Goal: Check status: Check status

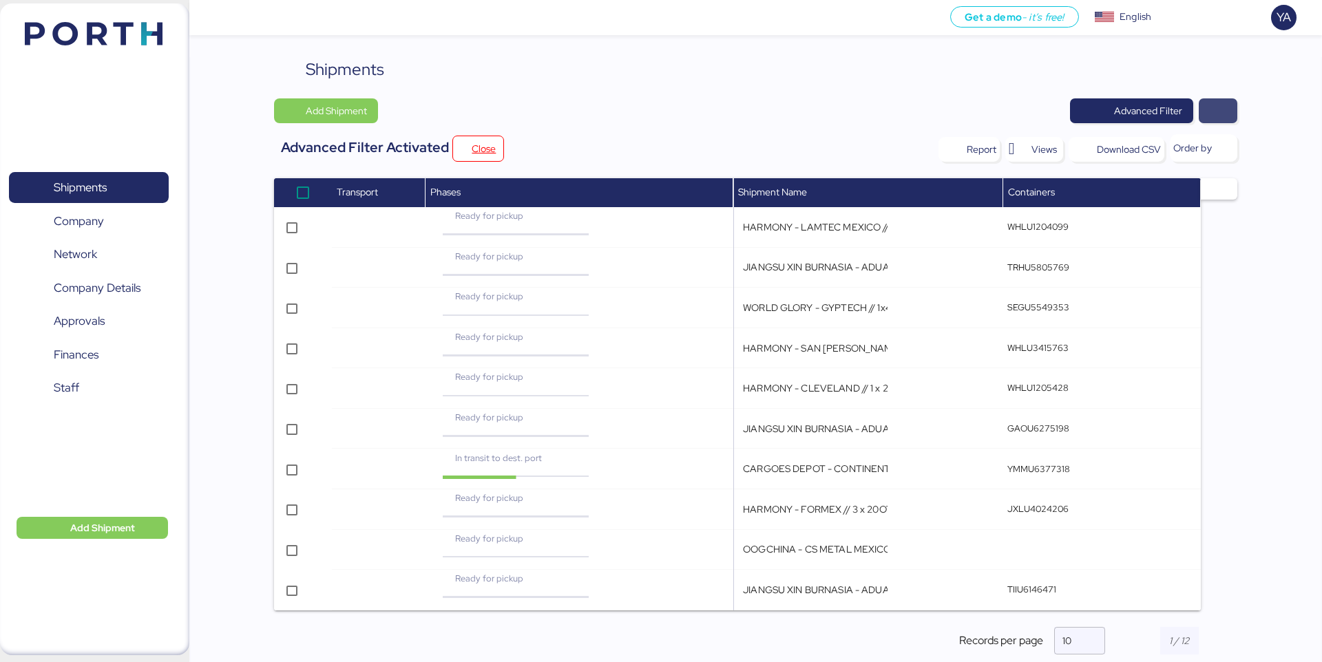
click at [1216, 114] on span "button" at bounding box center [1218, 110] width 17 height 19
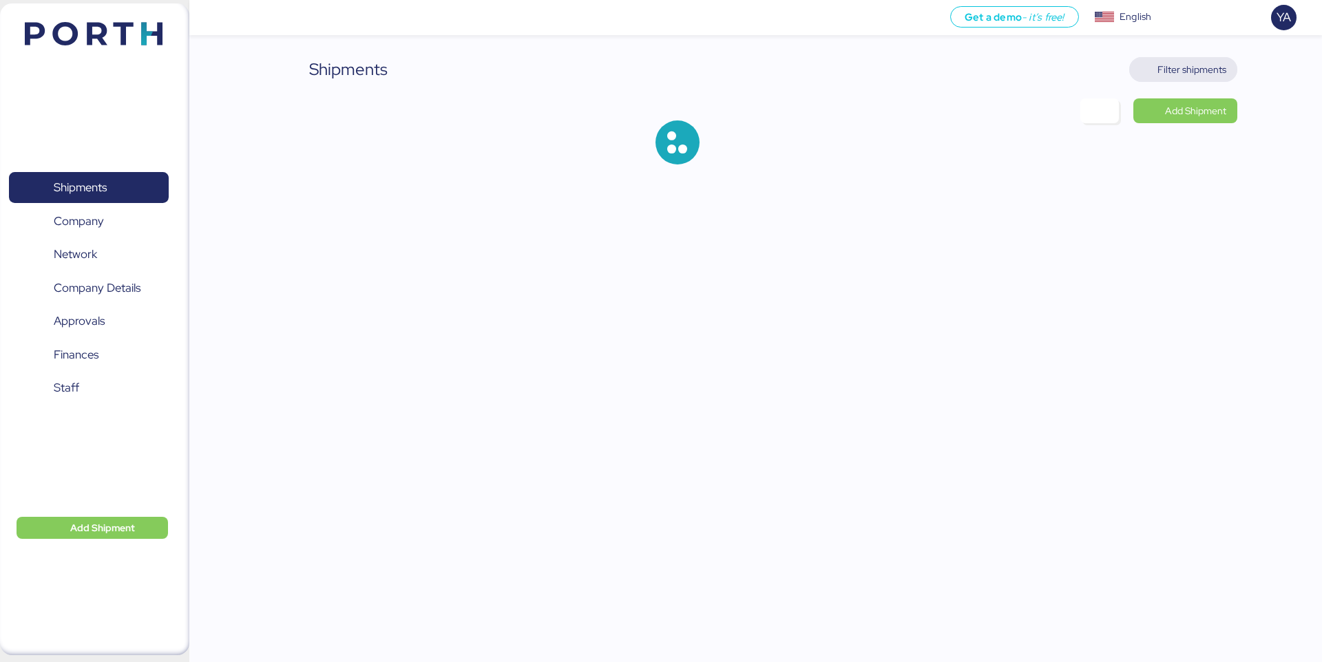
click at [1181, 74] on span "Filter shipments" at bounding box center [1191, 69] width 69 height 17
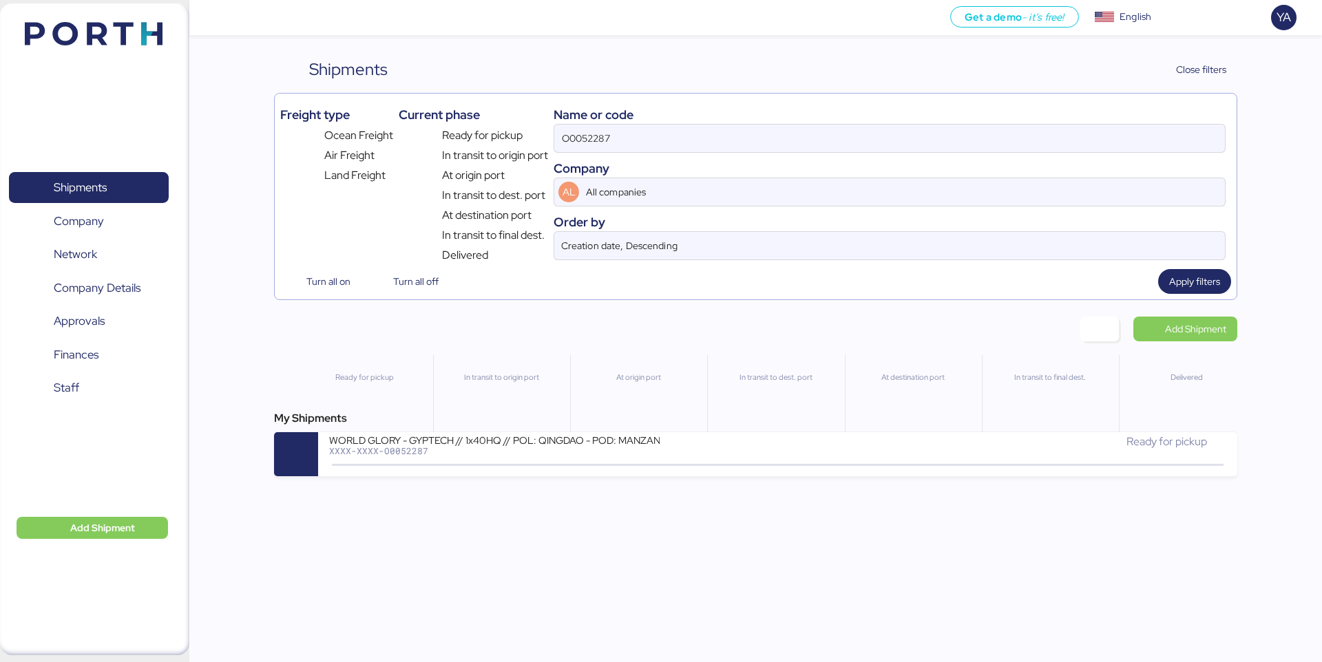
click at [1130, 120] on div "Name or code" at bounding box center [889, 114] width 672 height 19
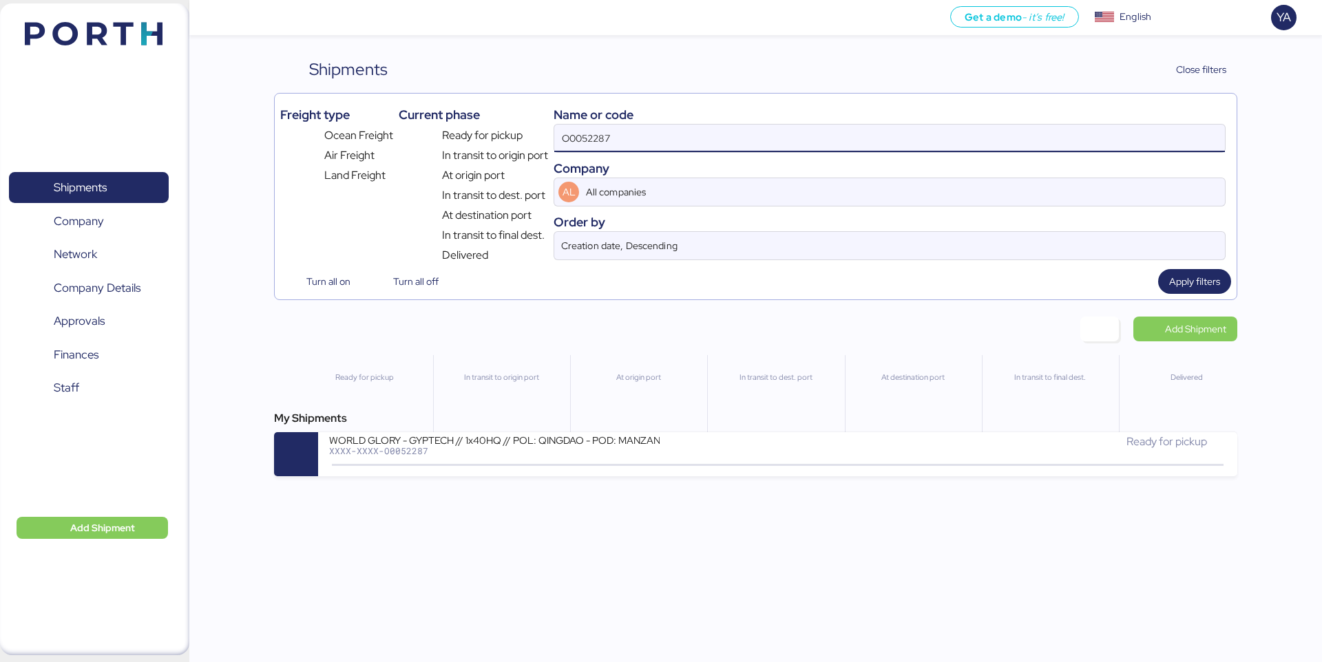
click at [1130, 143] on input "O0052287" at bounding box center [889, 139] width 671 height 28
paste input "055"
type input "O0052055"
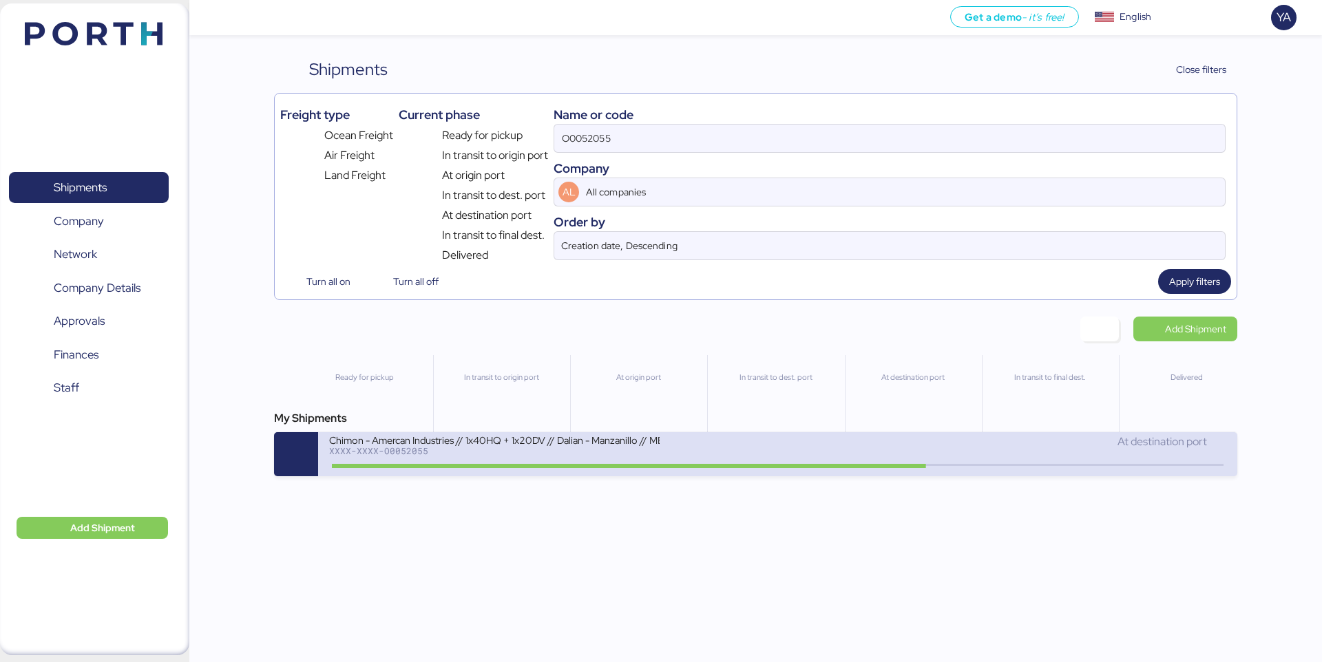
click at [740, 465] on div at bounding box center [629, 466] width 594 height 4
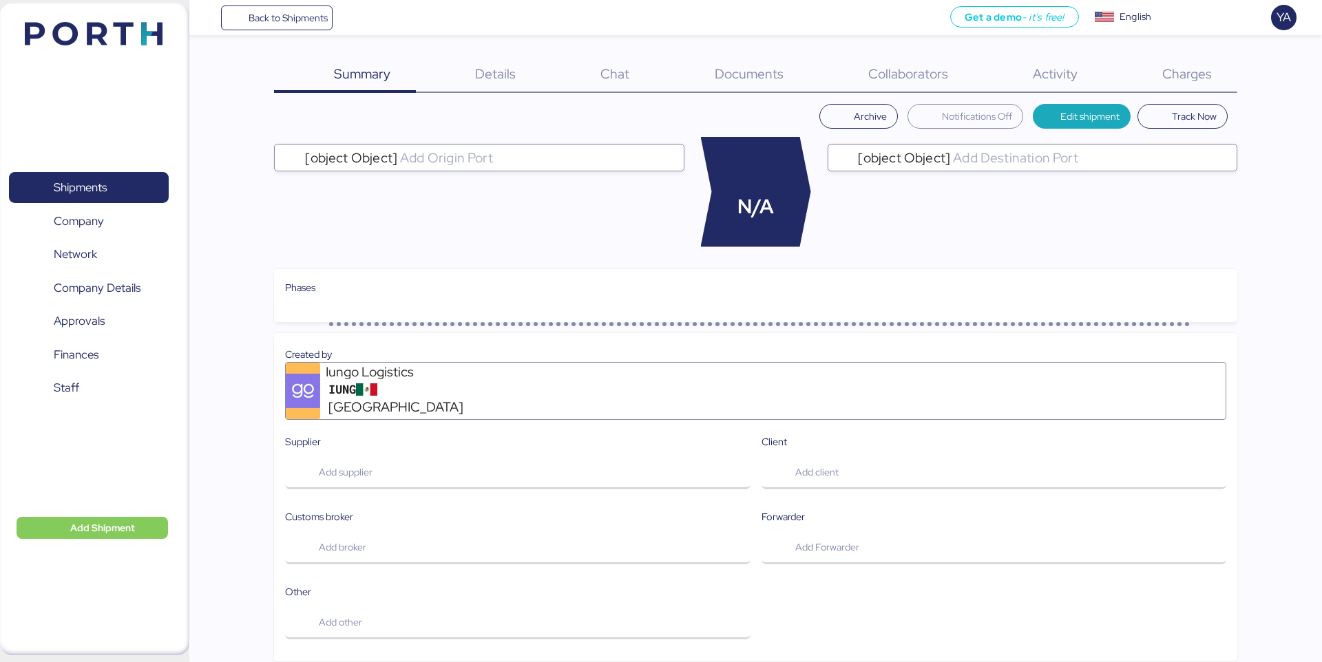
click at [1174, 81] on span "Charges" at bounding box center [1187, 74] width 50 height 18
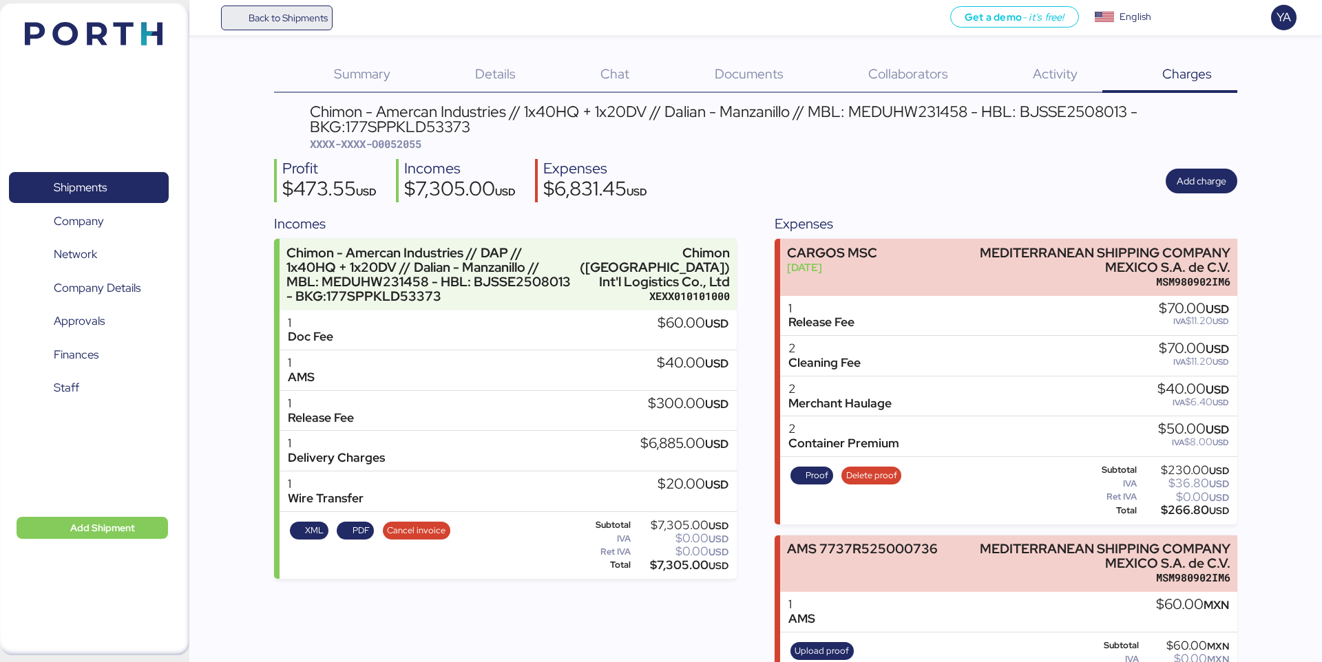
click at [314, 16] on span "Back to Shipments" at bounding box center [288, 18] width 79 height 17
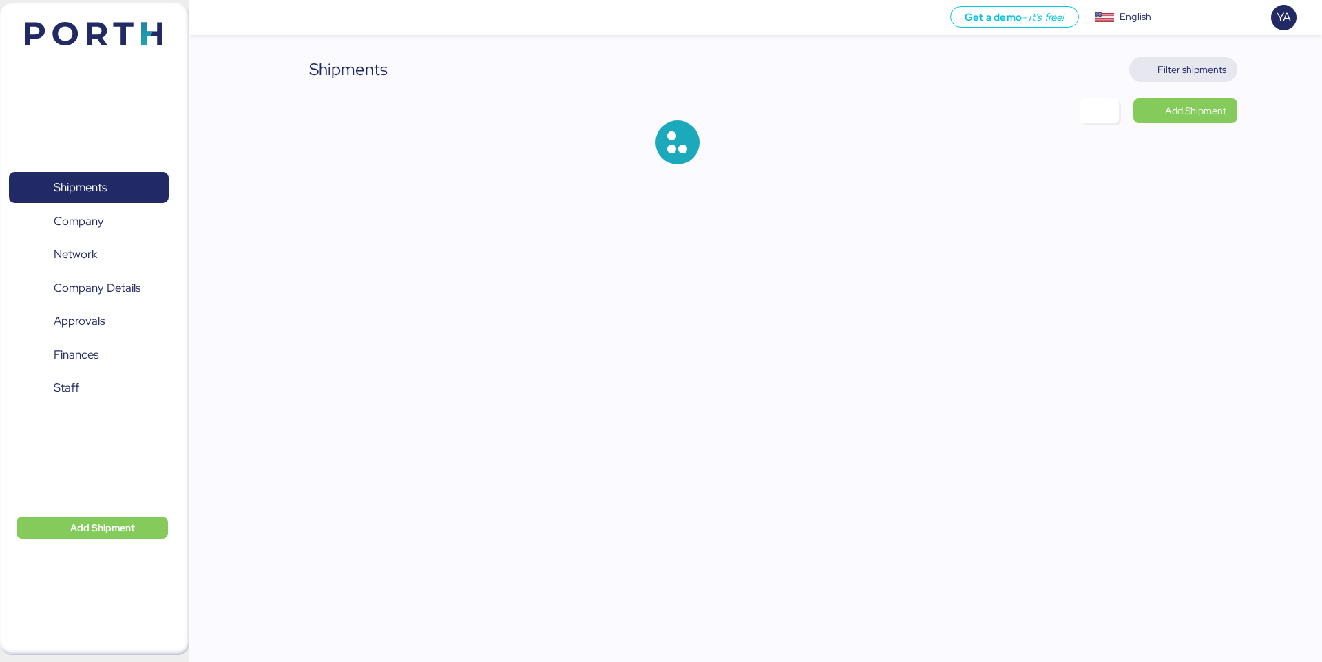
click at [1148, 63] on span "Filter shipments" at bounding box center [1183, 69] width 86 height 19
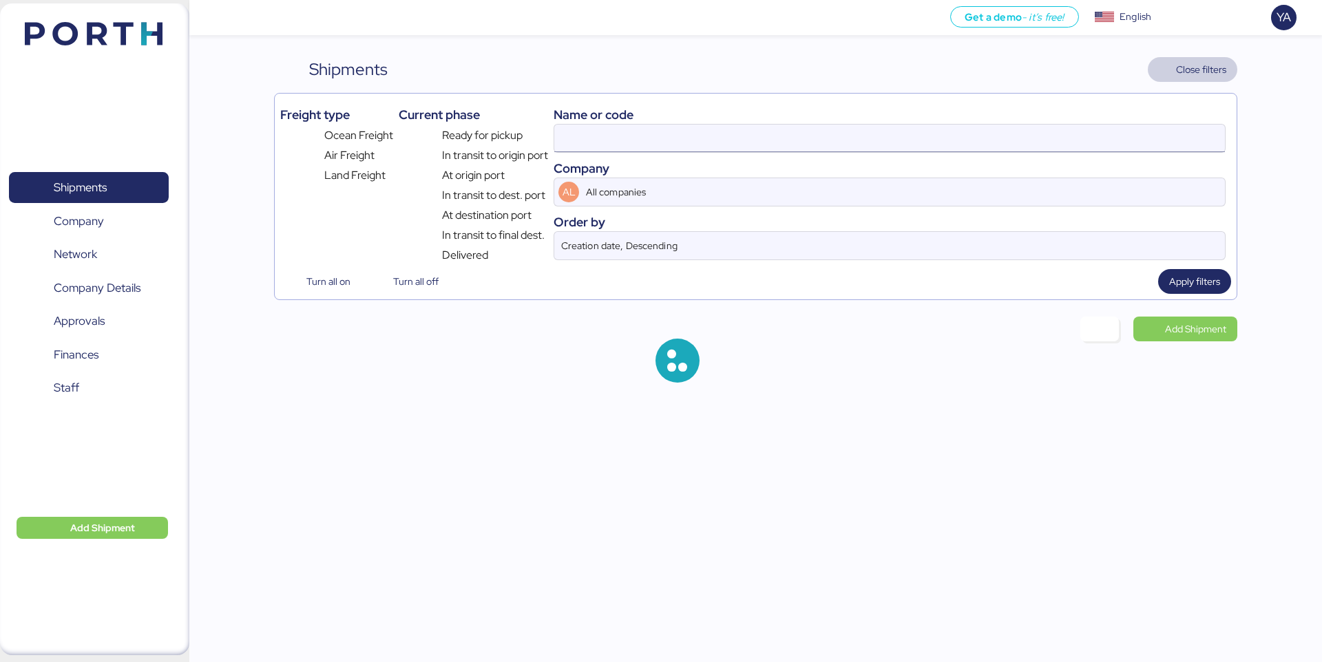
click at [1015, 129] on input at bounding box center [889, 139] width 671 height 28
paste input "O0052118"
type input "O0052118"
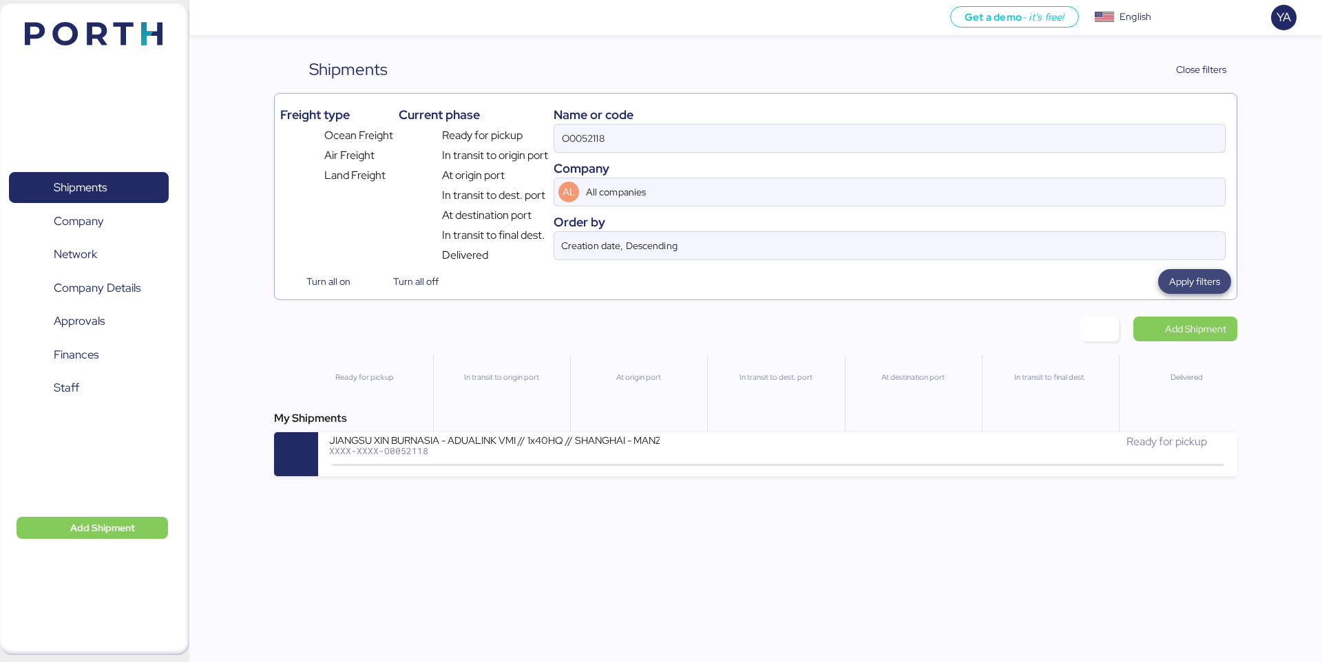
click at [1200, 282] on span "Apply filters" at bounding box center [1194, 281] width 51 height 17
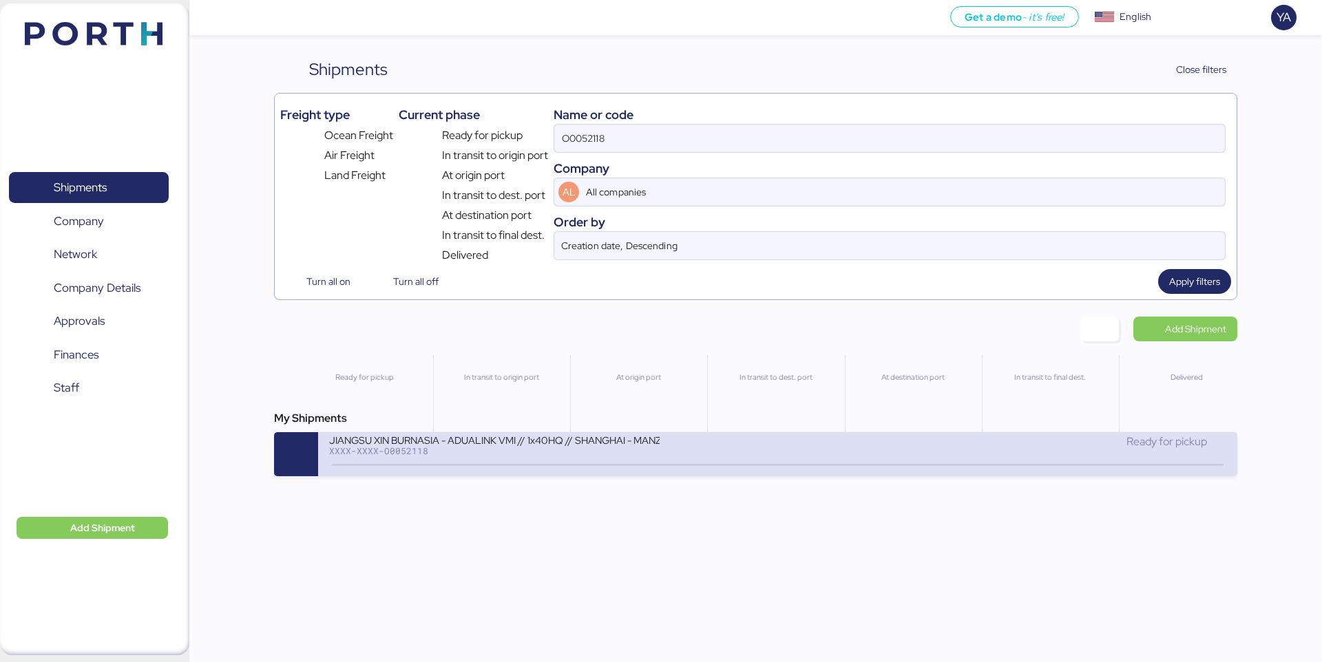
click at [750, 443] on div "JIANGSU XIN BURNASIA - ADUALINK VMI // 1x40HQ // SHANGHAI - MANZANILLO / HBL: B…" at bounding box center [553, 449] width 448 height 30
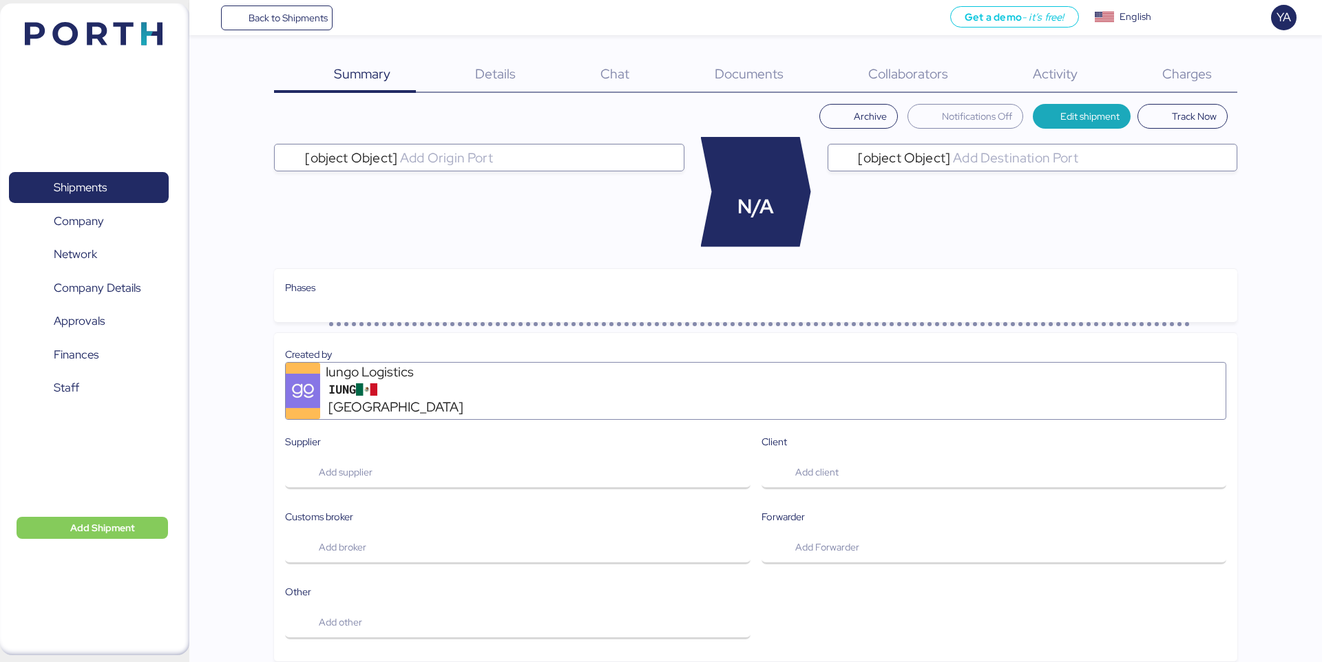
click at [1218, 78] on div "Charges 0" at bounding box center [1169, 75] width 134 height 36
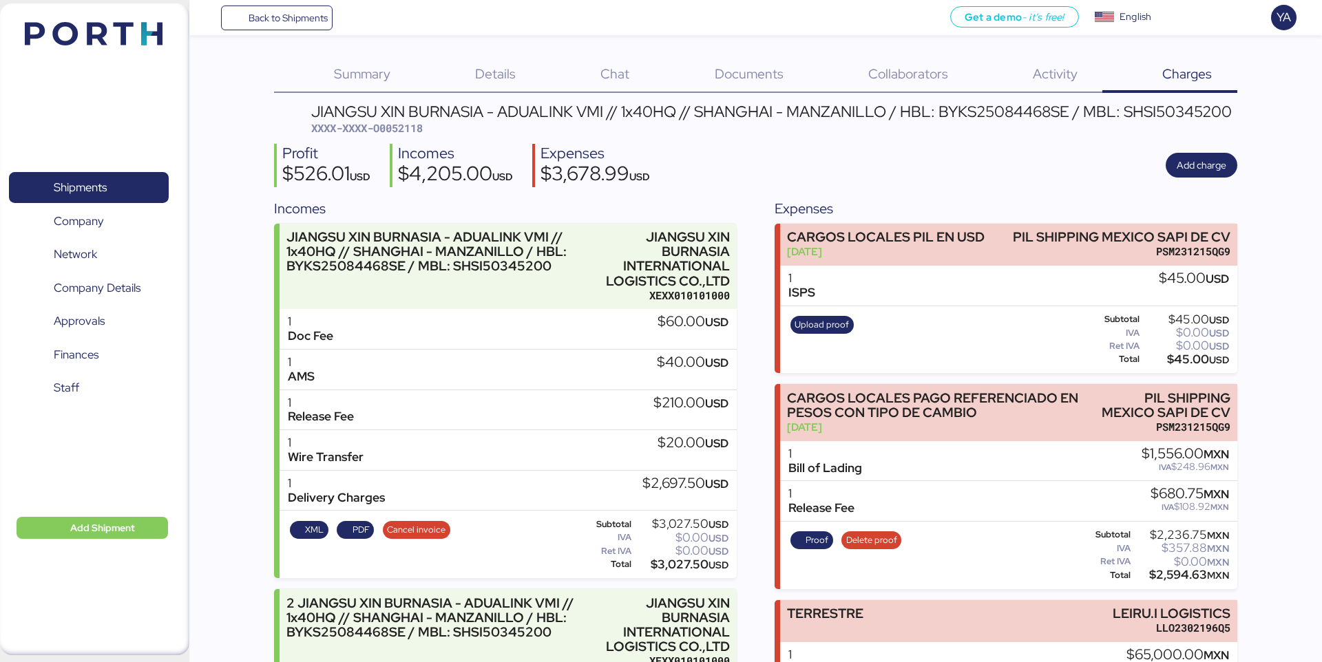
scroll to position [131, 0]
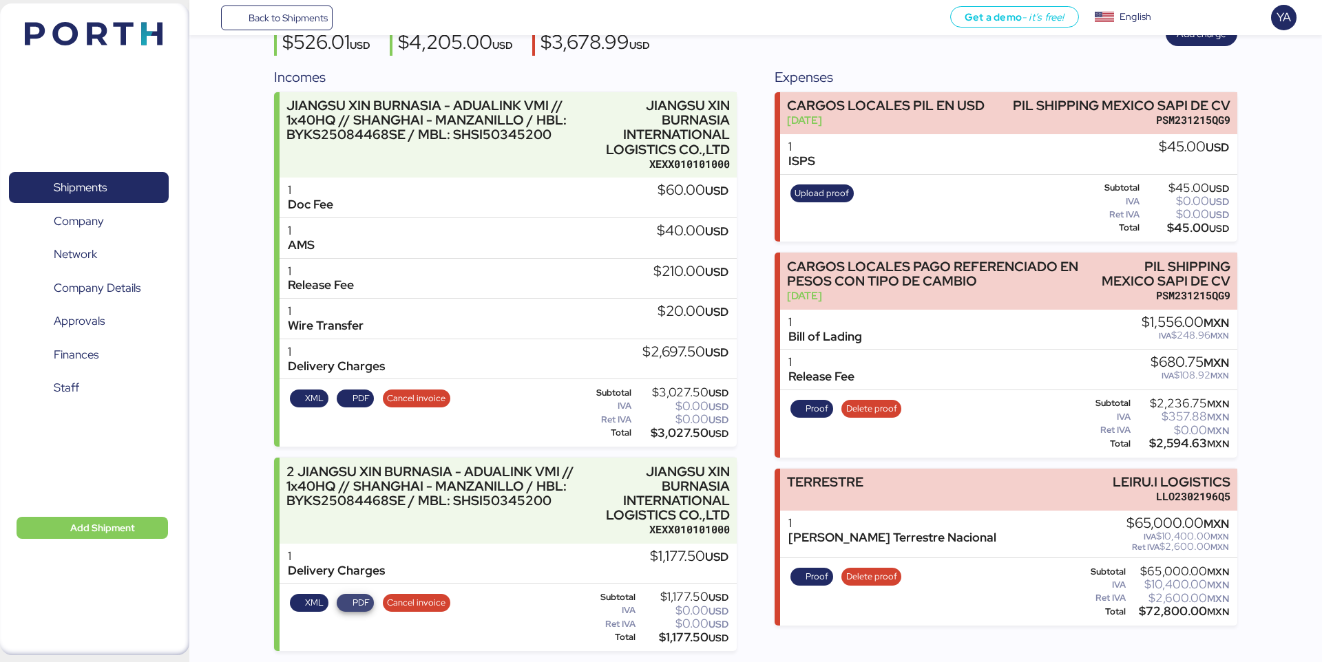
click at [342, 610] on span "PDF" at bounding box center [355, 602] width 28 height 15
click at [314, 11] on span "Back to Shipments" at bounding box center [288, 18] width 79 height 17
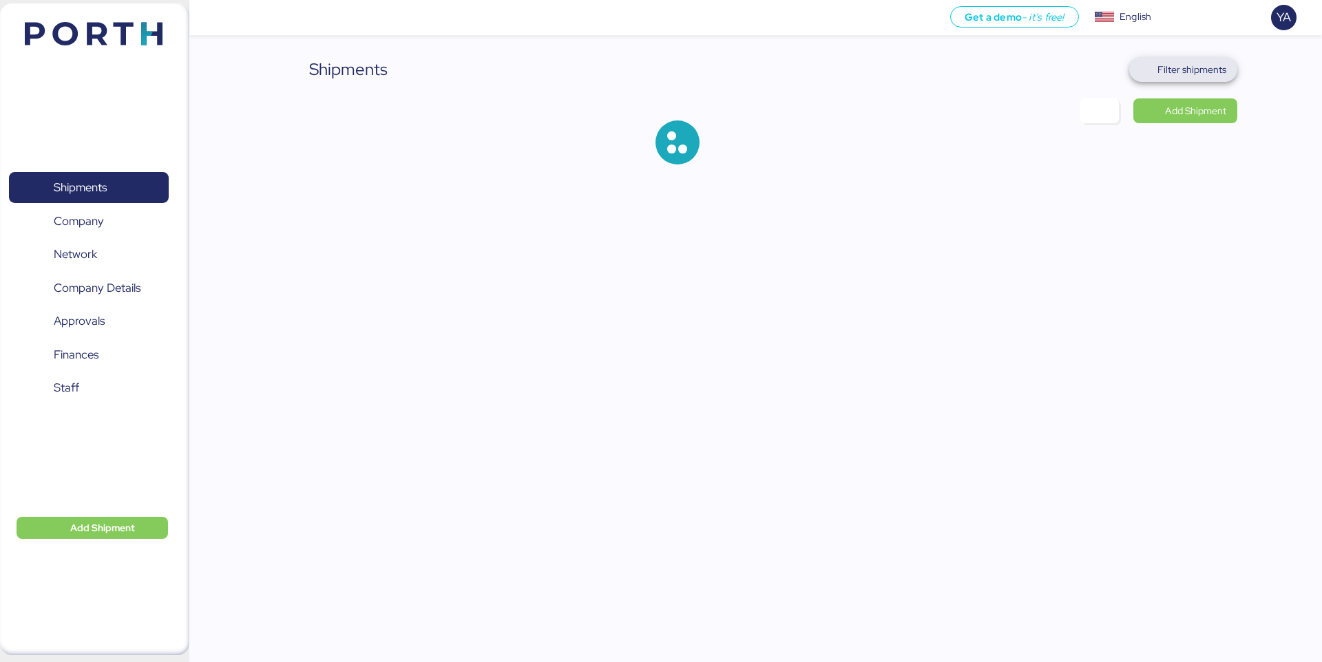
click at [1159, 78] on span "Filter shipments" at bounding box center [1183, 69] width 86 height 19
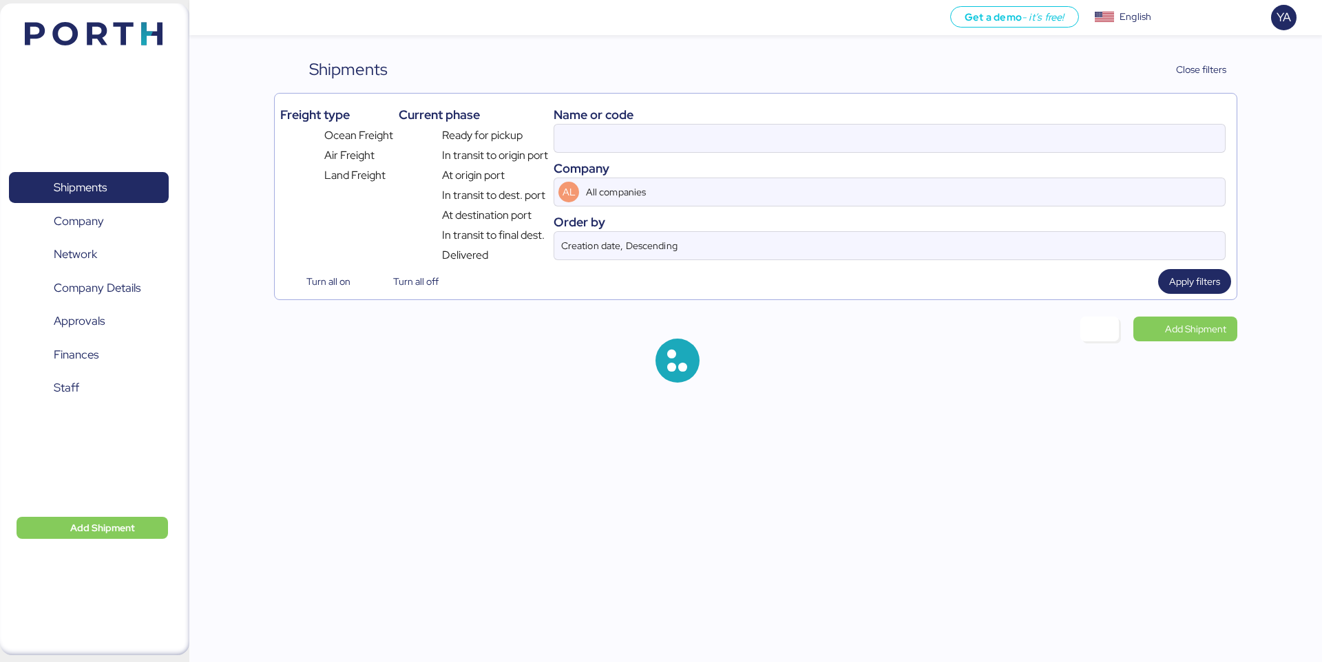
click at [986, 175] on div "Company" at bounding box center [889, 168] width 672 height 19
click at [987, 126] on input at bounding box center [889, 139] width 671 height 28
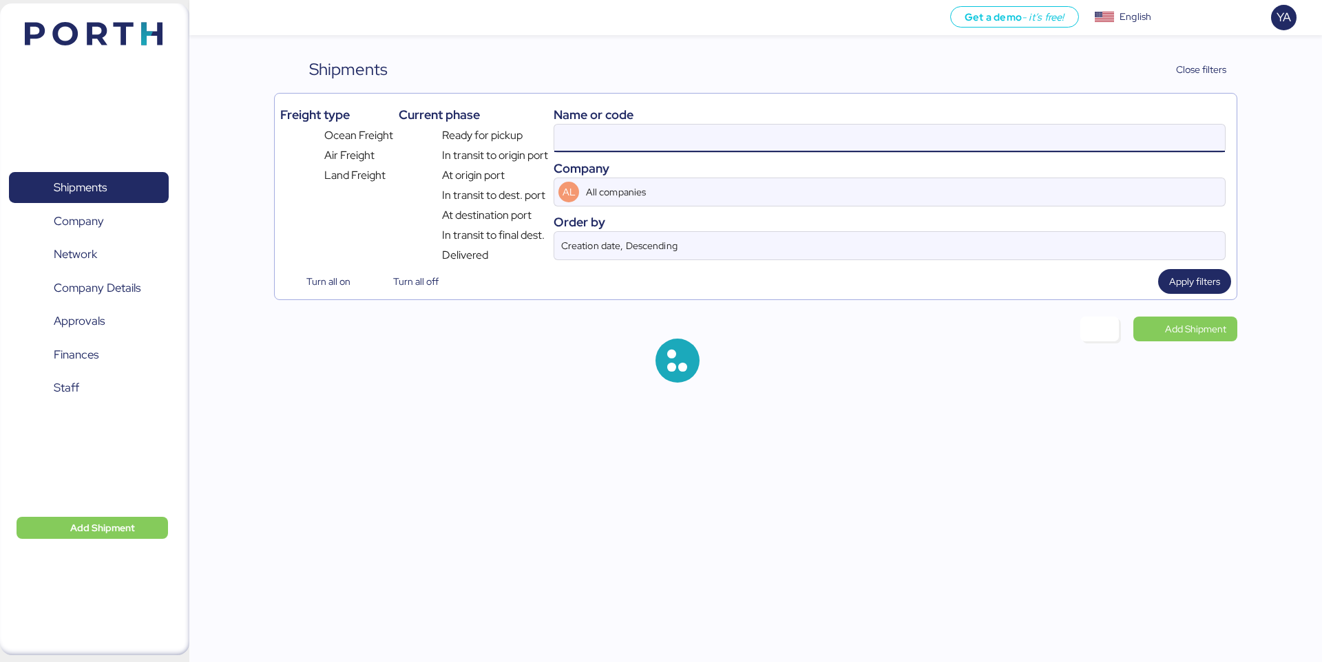
paste input "O0052096"
type input "O0052096"
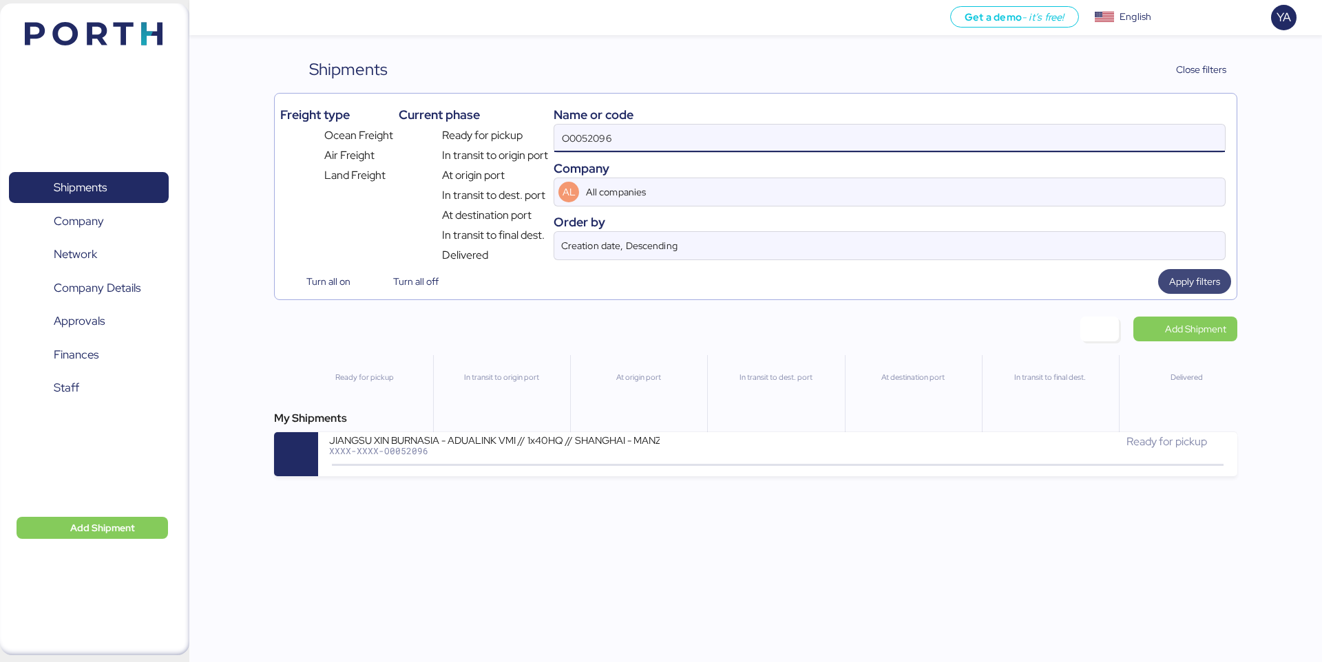
click at [1201, 274] on span "Apply filters" at bounding box center [1194, 281] width 51 height 17
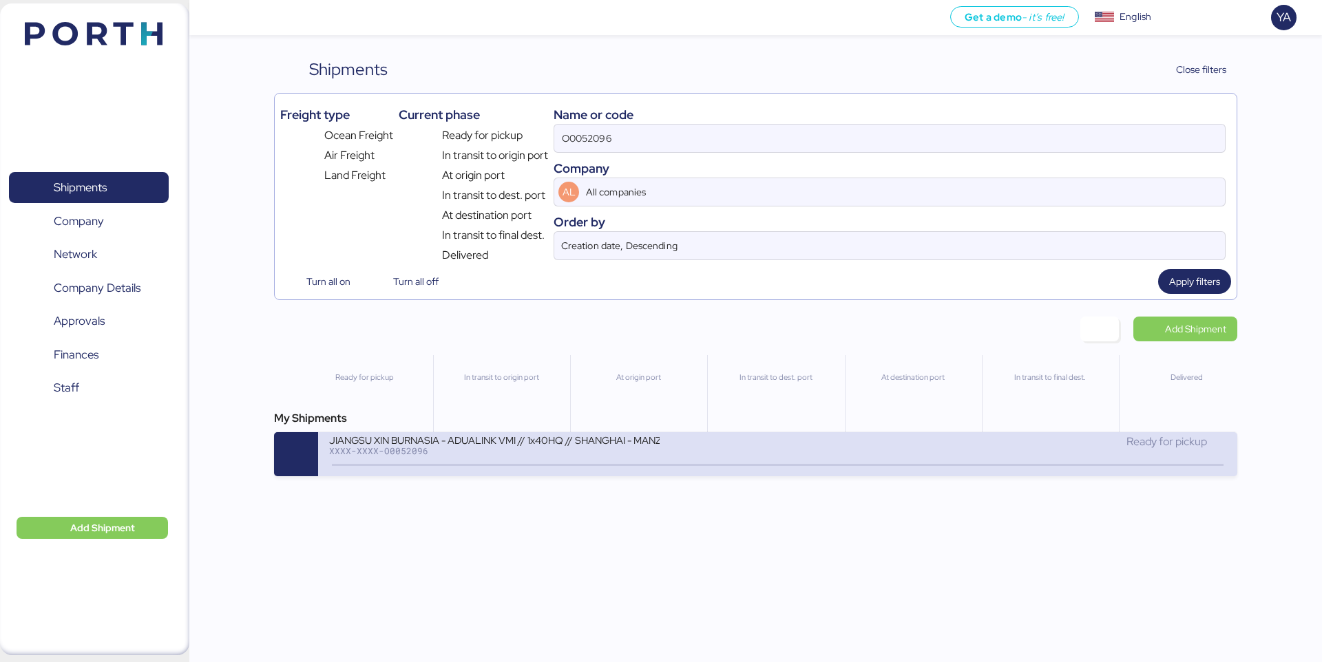
click at [704, 445] on div "JIANGSU XIN BURNASIA - ADUALINK VMI // 1x40HQ // SHANGHAI - MANZANILLO / HBL: B…" at bounding box center [553, 449] width 448 height 30
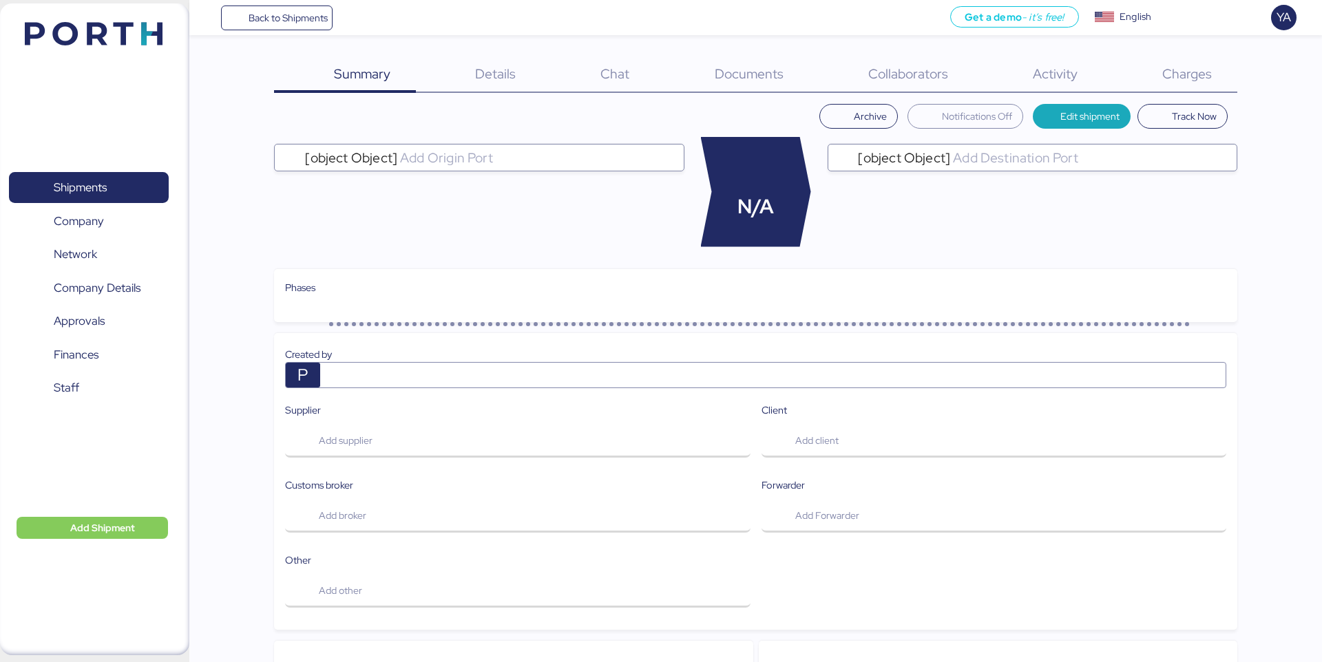
click at [1166, 79] on span "Charges" at bounding box center [1187, 74] width 50 height 18
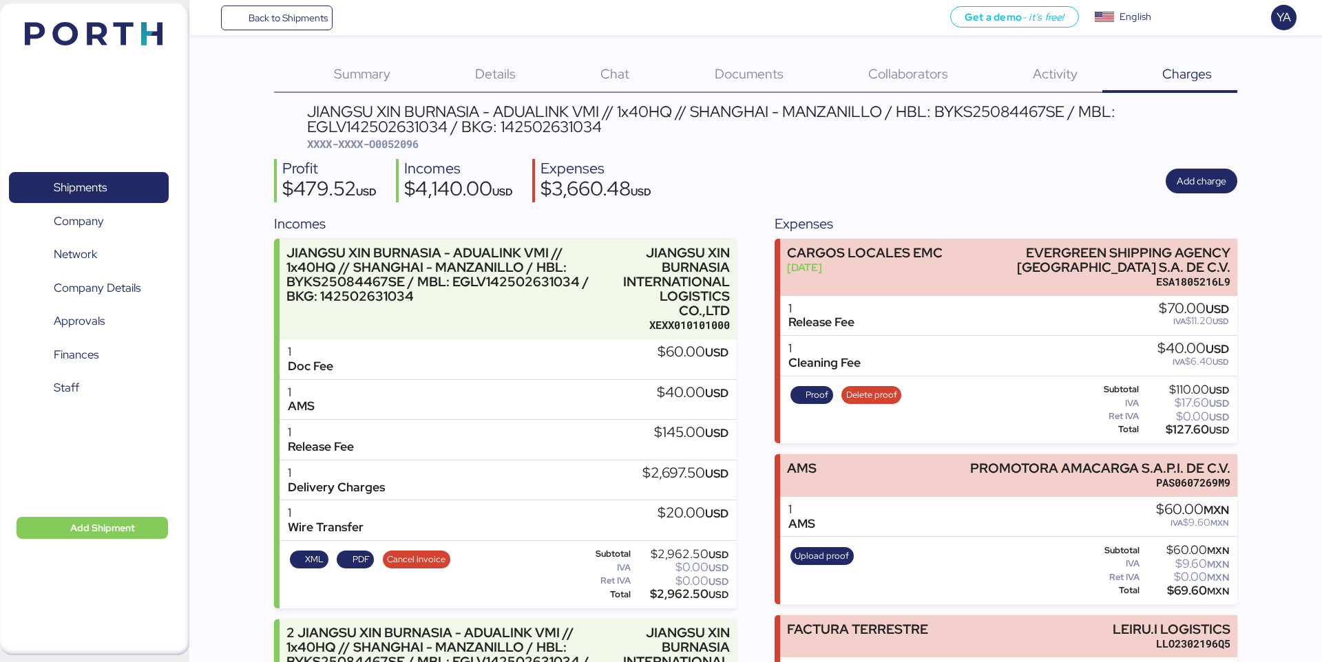
scroll to position [162, 0]
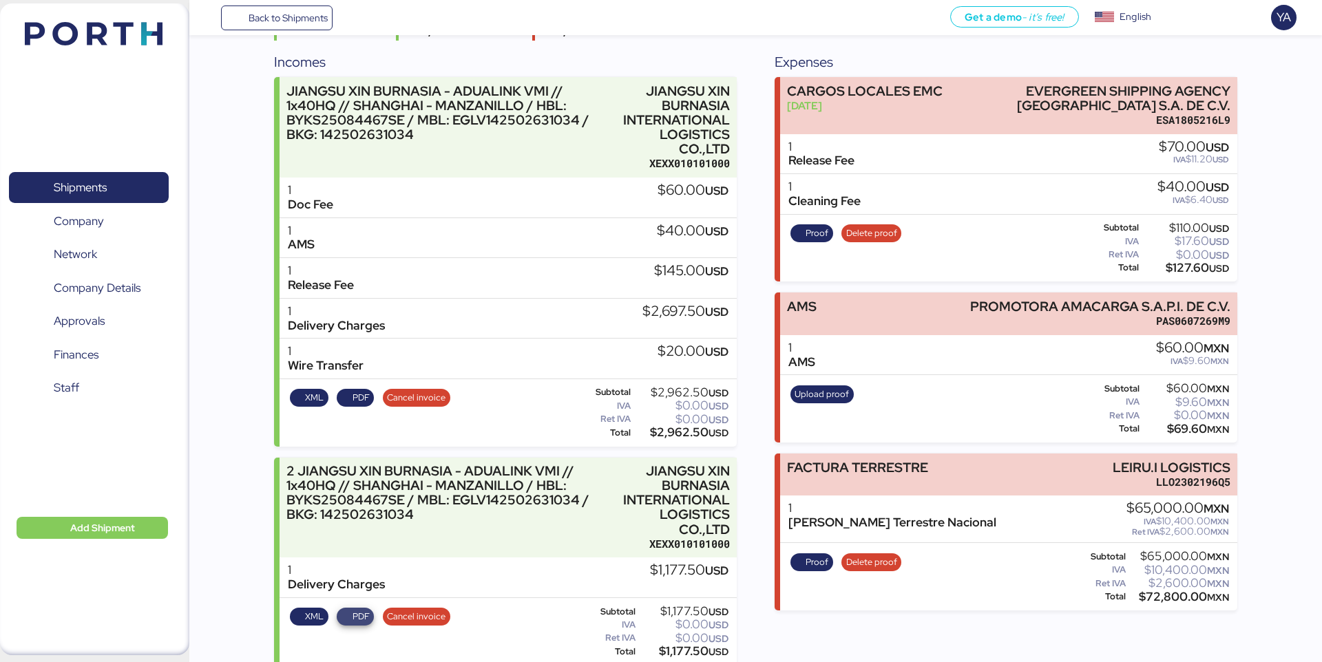
click at [357, 609] on span "PDF" at bounding box center [360, 616] width 17 height 15
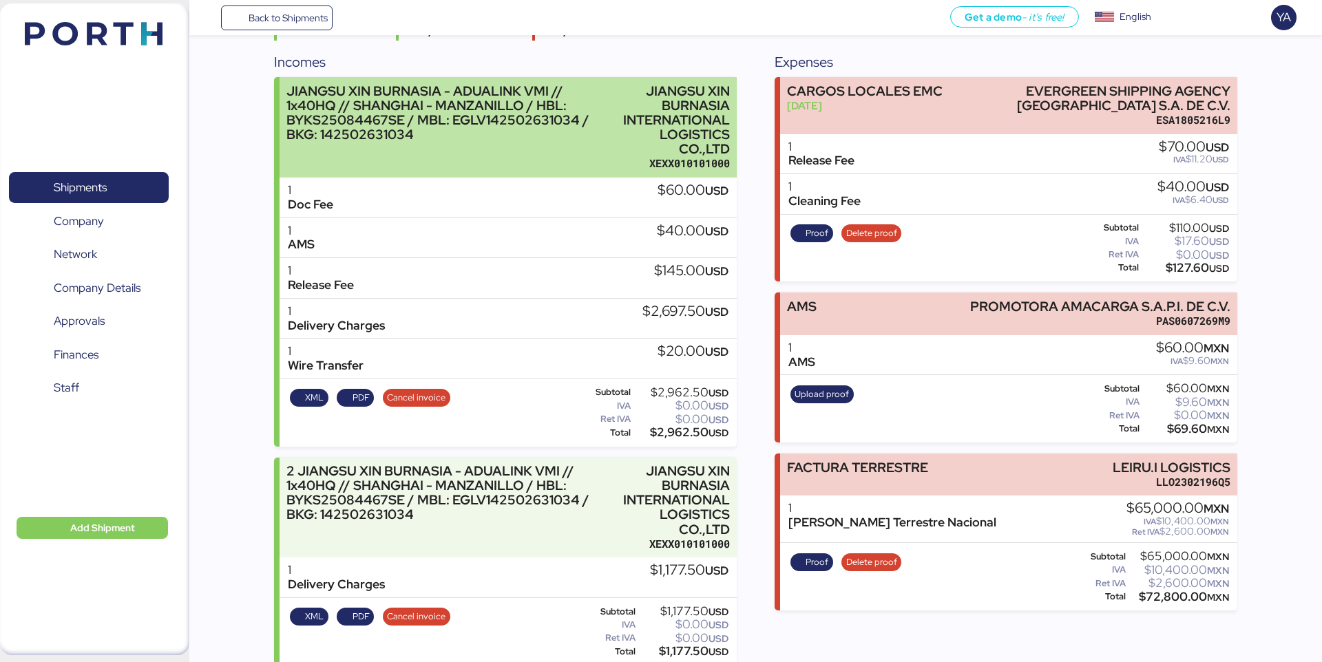
scroll to position [0, 0]
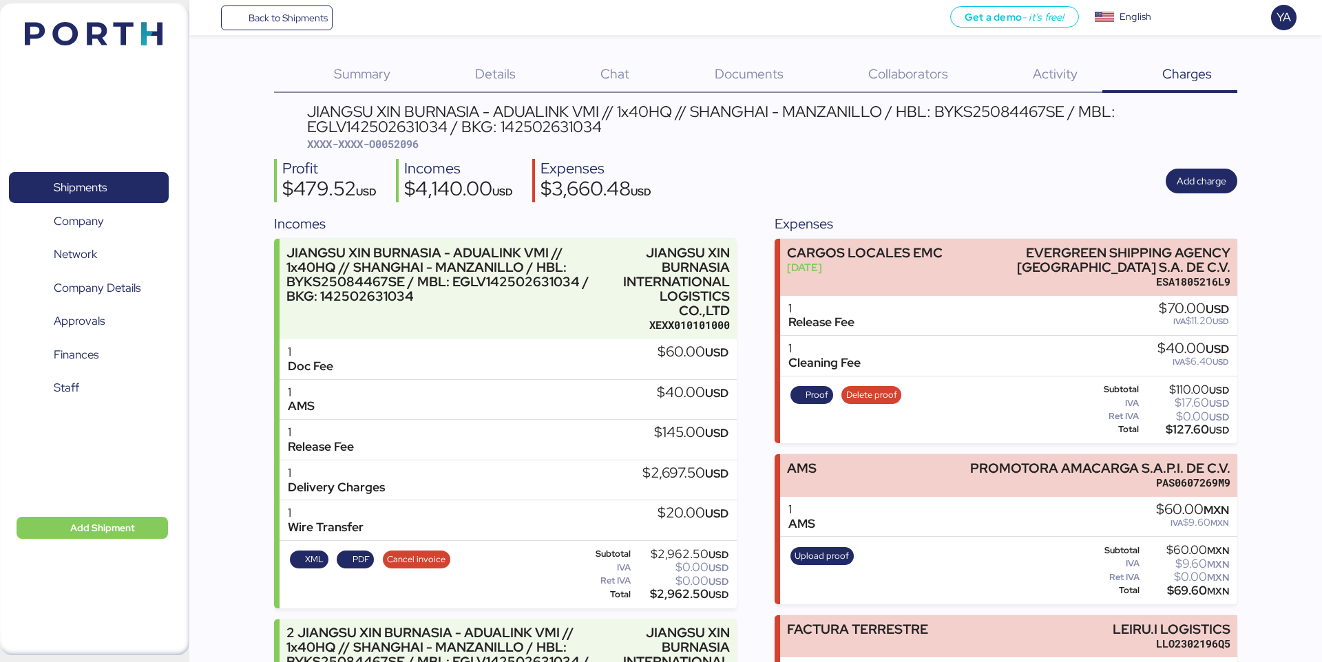
click at [299, 77] on div "Summary 0" at bounding box center [344, 75] width 141 height 36
